Goal: Task Accomplishment & Management: Manage account settings

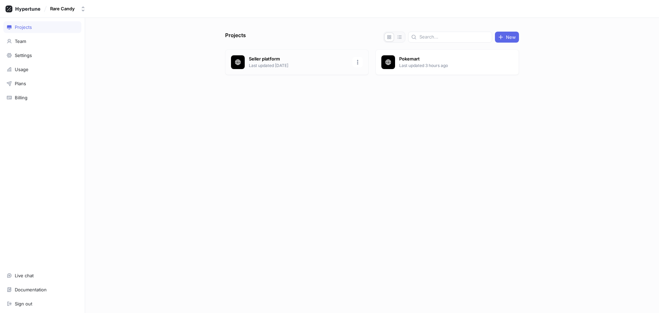
click at [296, 62] on p "Last updated [DATE]" at bounding box center [299, 65] width 100 height 6
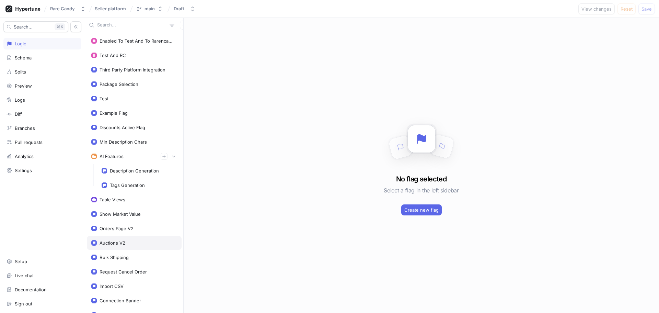
scroll to position [60, 0]
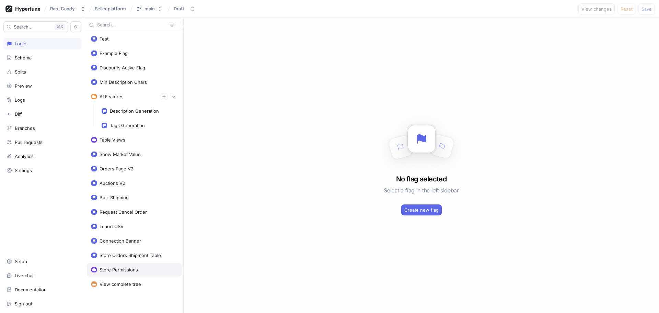
click at [127, 266] on div "Store Permissions" at bounding box center [134, 270] width 95 height 14
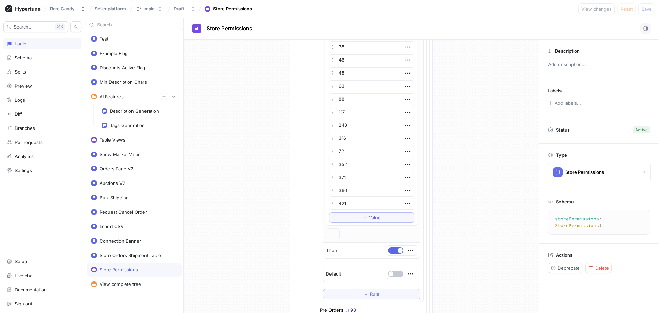
scroll to position [1064, 0]
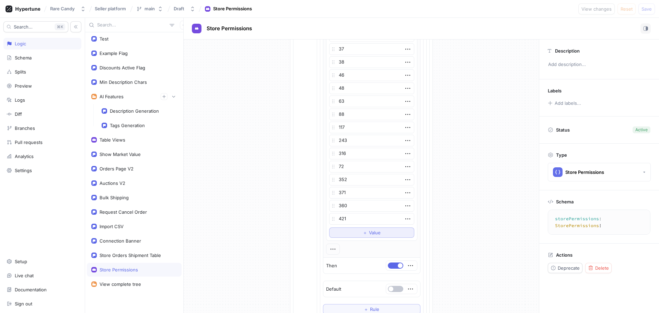
click at [368, 229] on button "＋ Value" at bounding box center [371, 232] width 85 height 10
click at [365, 230] on textarea at bounding box center [371, 232] width 85 height 12
type textarea "x"
type textarea "287"
type textarea "x"
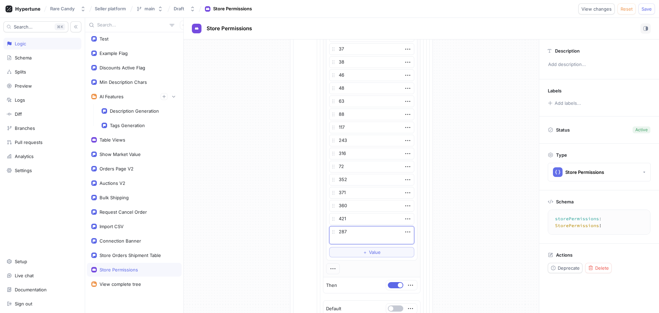
type textarea "287"
type textarea "x"
type textarea "287"
type textarea "x"
type textarea "287"
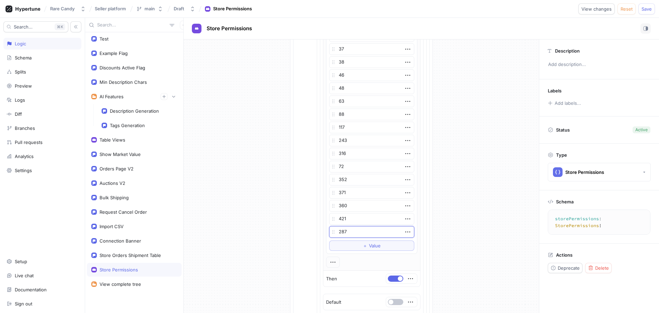
click at [421, 222] on div "Auctions 372 If / Else If Context > Store > Id is one of List 30 8 117 341 400 …" at bounding box center [371, 69] width 109 height 1474
click at [653, 10] on button "Save" at bounding box center [647, 8] width 16 height 11
type textarea "x"
